Goal: Use online tool/utility: Utilize a website feature to perform a specific function

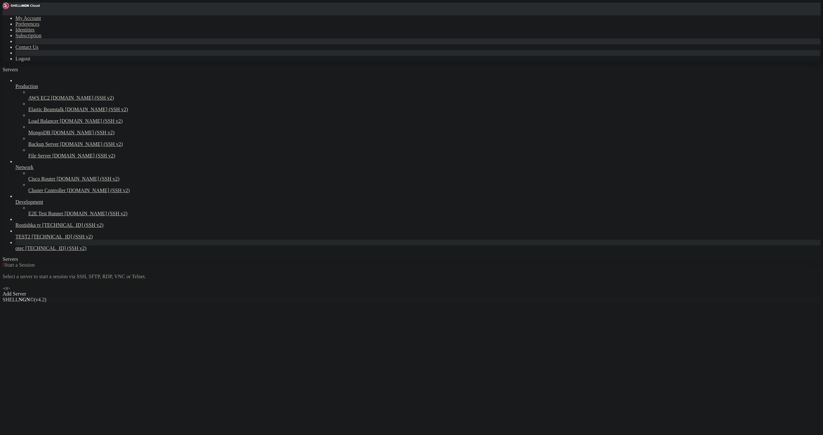
drag, startPoint x: 0, startPoint y: 0, endPoint x: 47, endPoint y: 280, distance: 284.2
click at [47, 251] on span "[TECHNICAL_ID] (SSH v2)" at bounding box center [55, 248] width 61 height 5
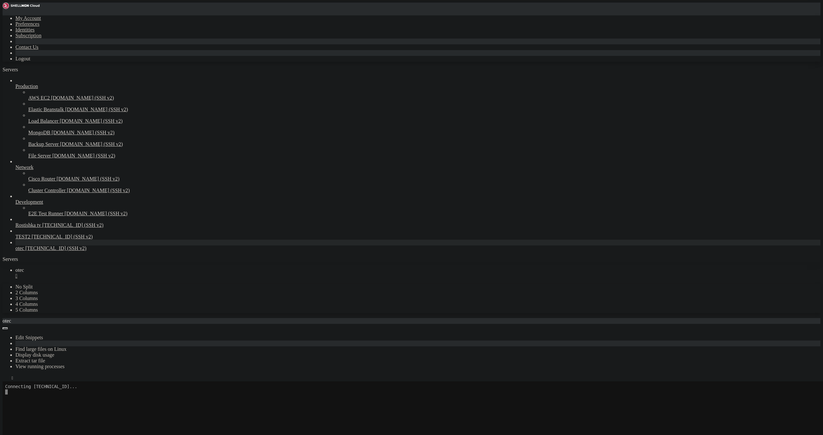
scroll to position [37, 0]
drag, startPoint x: 69, startPoint y: 519, endPoint x: 2, endPoint y: 521, distance: 67.2
click at [3, 262] on div at bounding box center [3, 262] width 0 height 0
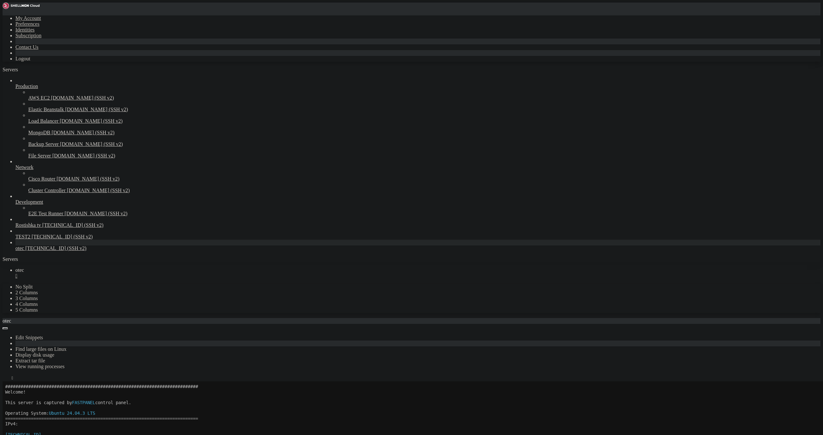
drag, startPoint x: 69, startPoint y: 520, endPoint x: 6, endPoint y: 519, distance: 63.3
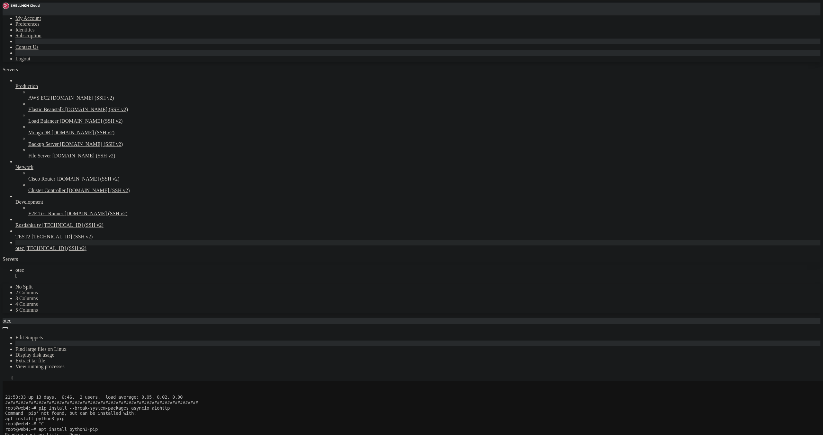
scroll to position [144, 0]
drag, startPoint x: 593, startPoint y: 678, endPoint x: 589, endPoint y: 680, distance: 5.0
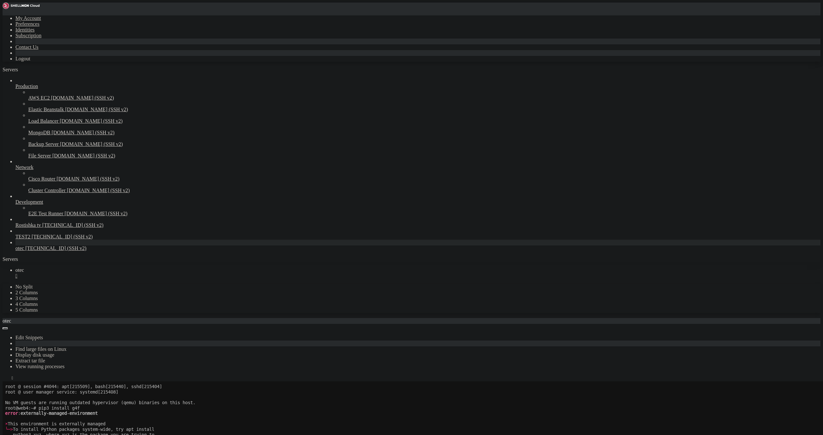
drag, startPoint x: 433, startPoint y: 684, endPoint x: 430, endPoint y: 682, distance: 3.3
drag, startPoint x: 176, startPoint y: 766, endPoint x: 212, endPoint y: 765, distance: 35.4
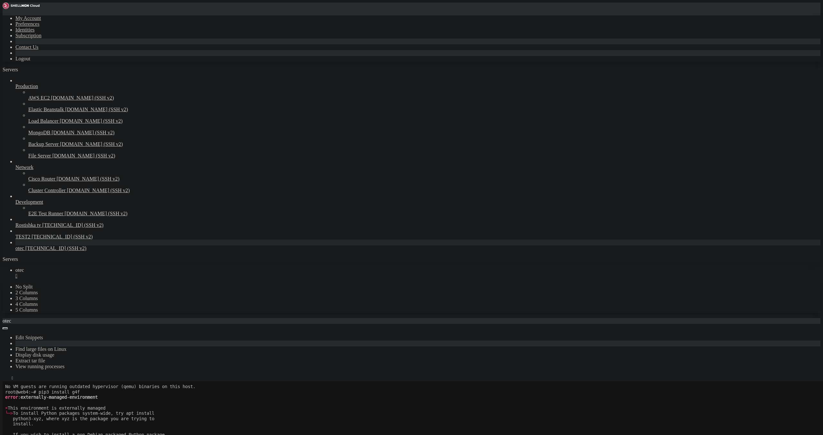
scroll to position [2497, 0]
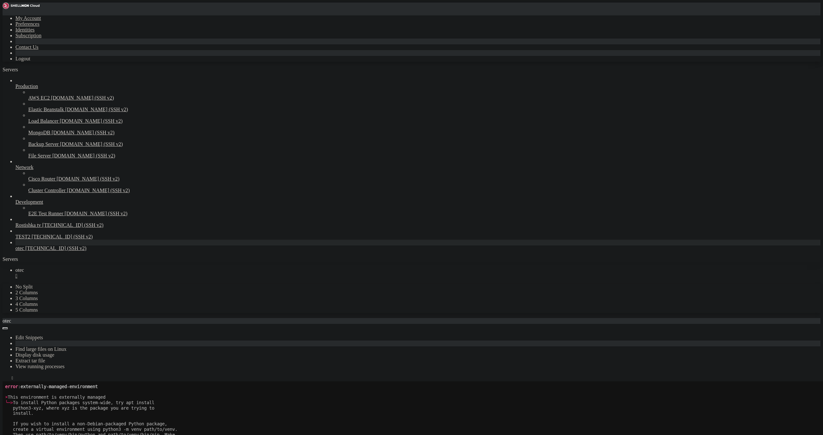
drag, startPoint x: 175, startPoint y: 756, endPoint x: 217, endPoint y: 754, distance: 42.2
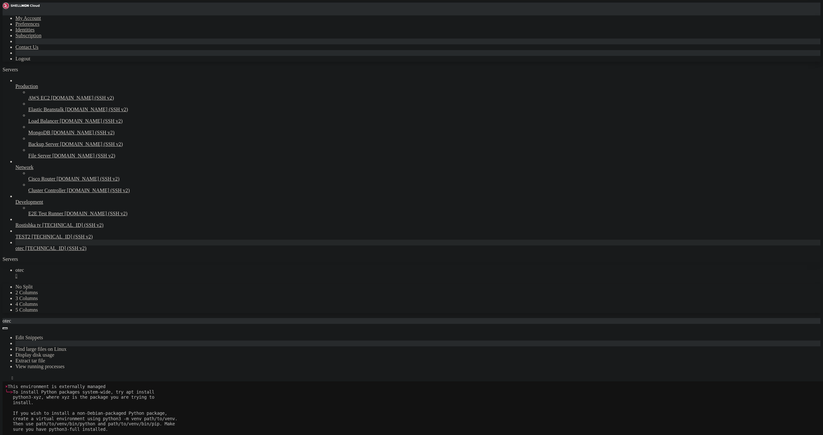
scroll to position [2518, 0]
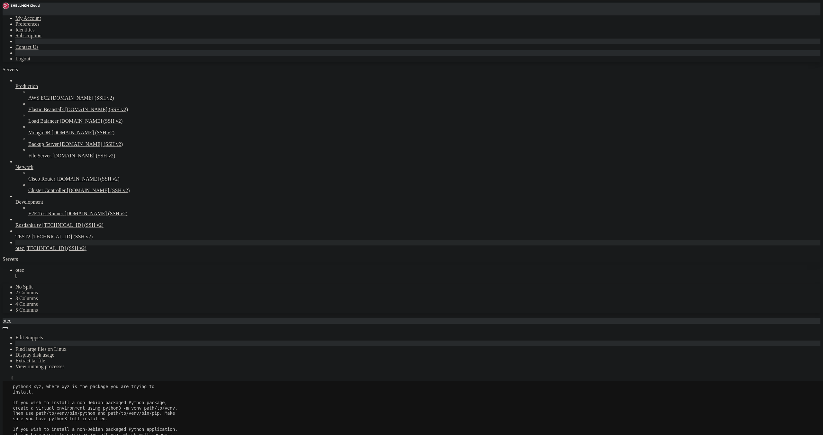
drag, startPoint x: 179, startPoint y: 756, endPoint x: 212, endPoint y: 756, distance: 32.8
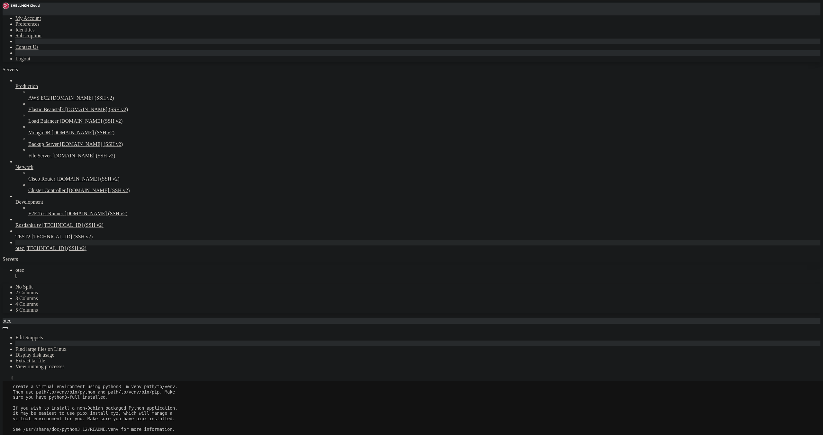
drag, startPoint x: 178, startPoint y: 755, endPoint x: 217, endPoint y: 754, distance: 39.2
drag, startPoint x: 214, startPoint y: 757, endPoint x: 176, endPoint y: 757, distance: 37.9
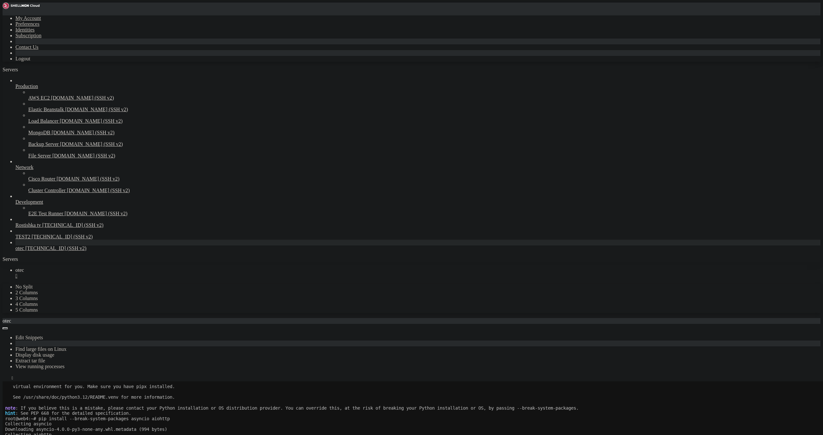
drag, startPoint x: 176, startPoint y: 745, endPoint x: 236, endPoint y: 743, distance: 59.5
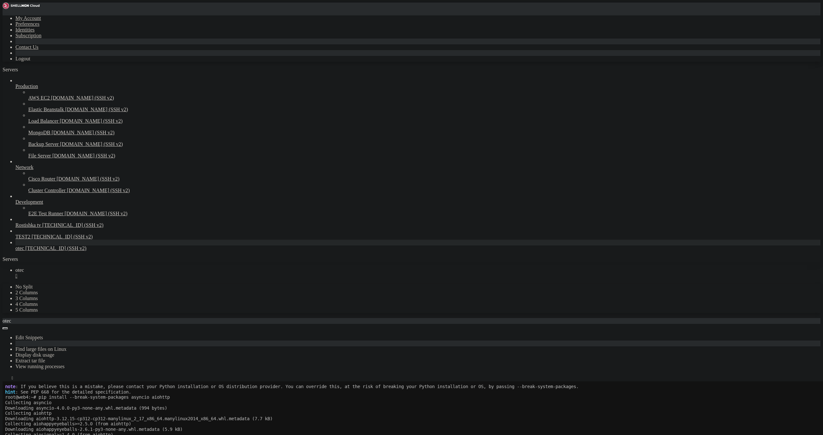
scroll to position [2598, 0]
drag, startPoint x: 178, startPoint y: 756, endPoint x: 222, endPoint y: 754, distance: 44.7
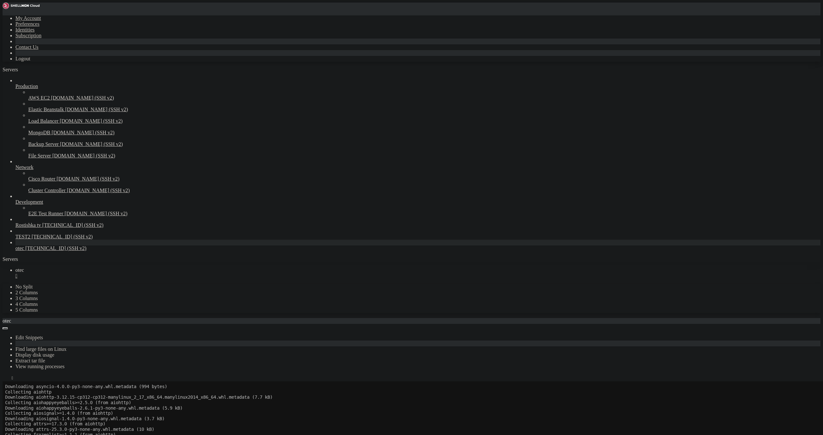
scroll to position [2620, 0]
drag, startPoint x: 176, startPoint y: 755, endPoint x: 228, endPoint y: 757, distance: 51.8
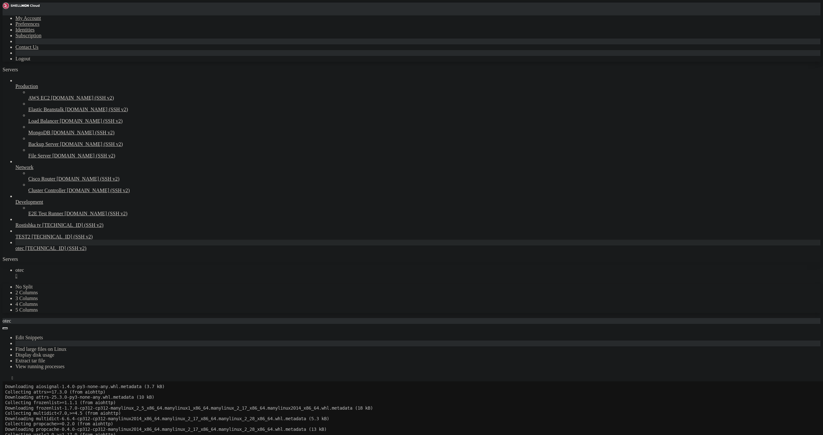
scroll to position [2641, 0]
